Goal: Information Seeking & Learning: Learn about a topic

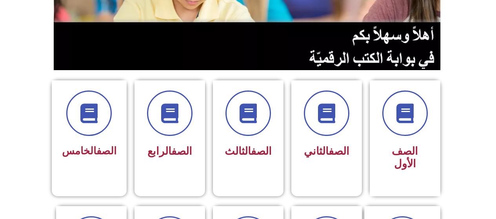
scroll to position [141, 0]
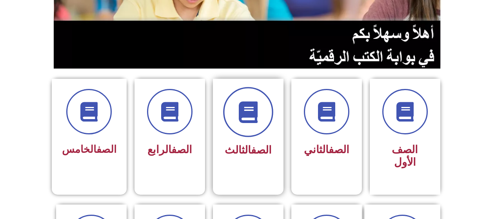
click at [255, 133] on span at bounding box center [248, 112] width 50 height 50
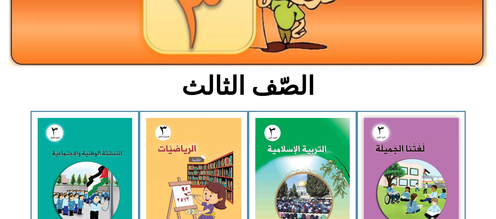
scroll to position [138, 0]
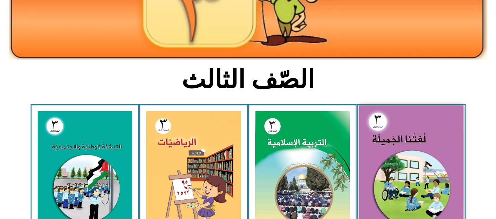
click at [392, 164] on img at bounding box center [411, 169] width 104 height 128
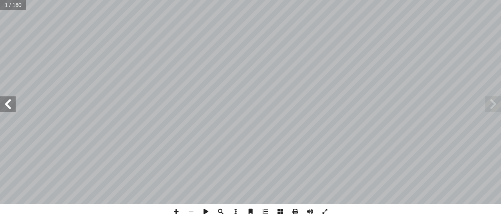
click at [13, 5] on input "text" at bounding box center [13, 5] width 26 height 10
type input "**"
click at [8, 105] on span at bounding box center [8, 104] width 16 height 16
click at [7, 103] on span at bounding box center [8, 104] width 16 height 16
click at [9, 103] on span at bounding box center [8, 104] width 16 height 16
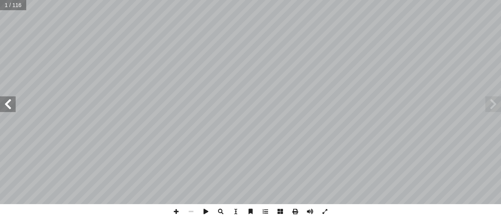
click at [9, 103] on span at bounding box center [8, 104] width 16 height 16
click at [494, 105] on span at bounding box center [494, 104] width 16 height 16
click at [7, 101] on span at bounding box center [8, 104] width 16 height 16
